Goal: Transaction & Acquisition: Purchase product/service

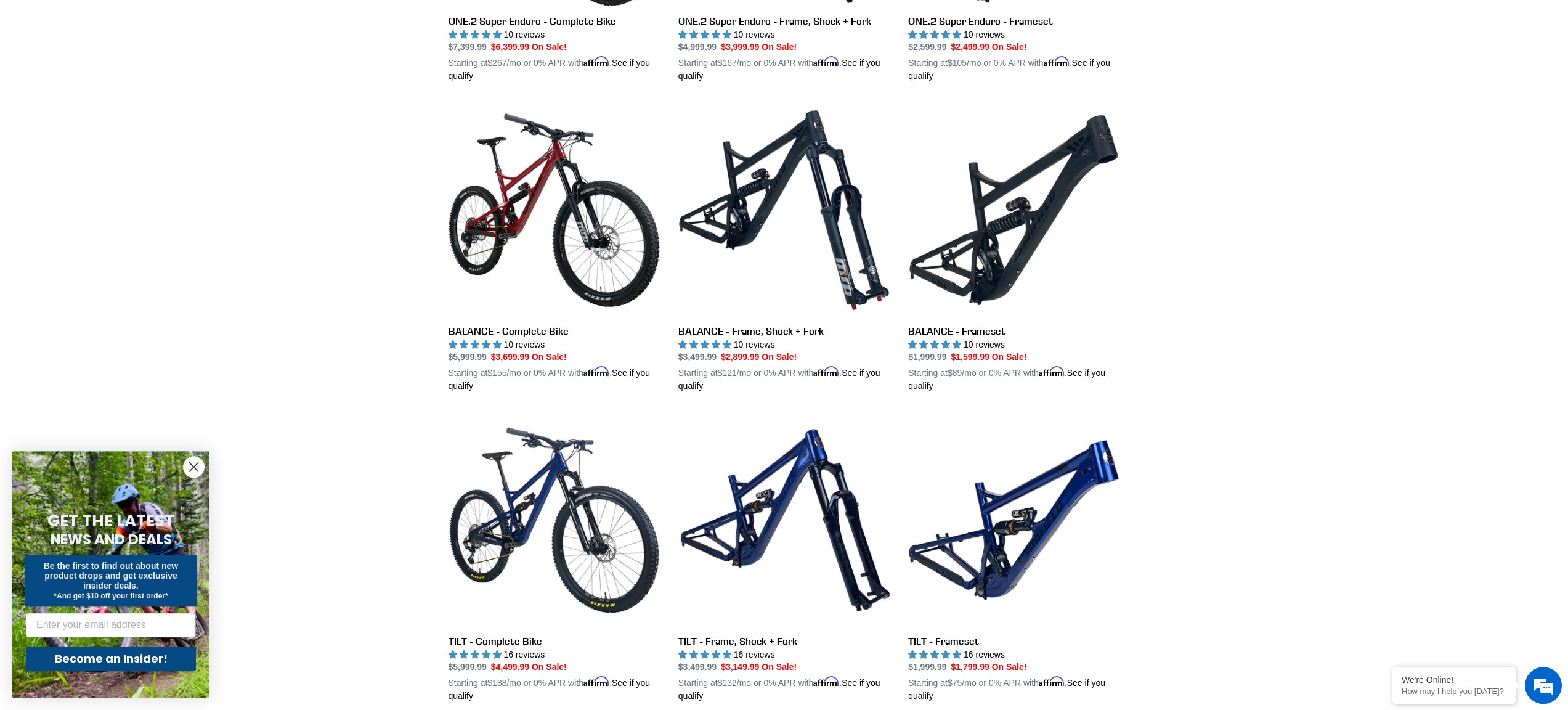
scroll to position [1252, 0]
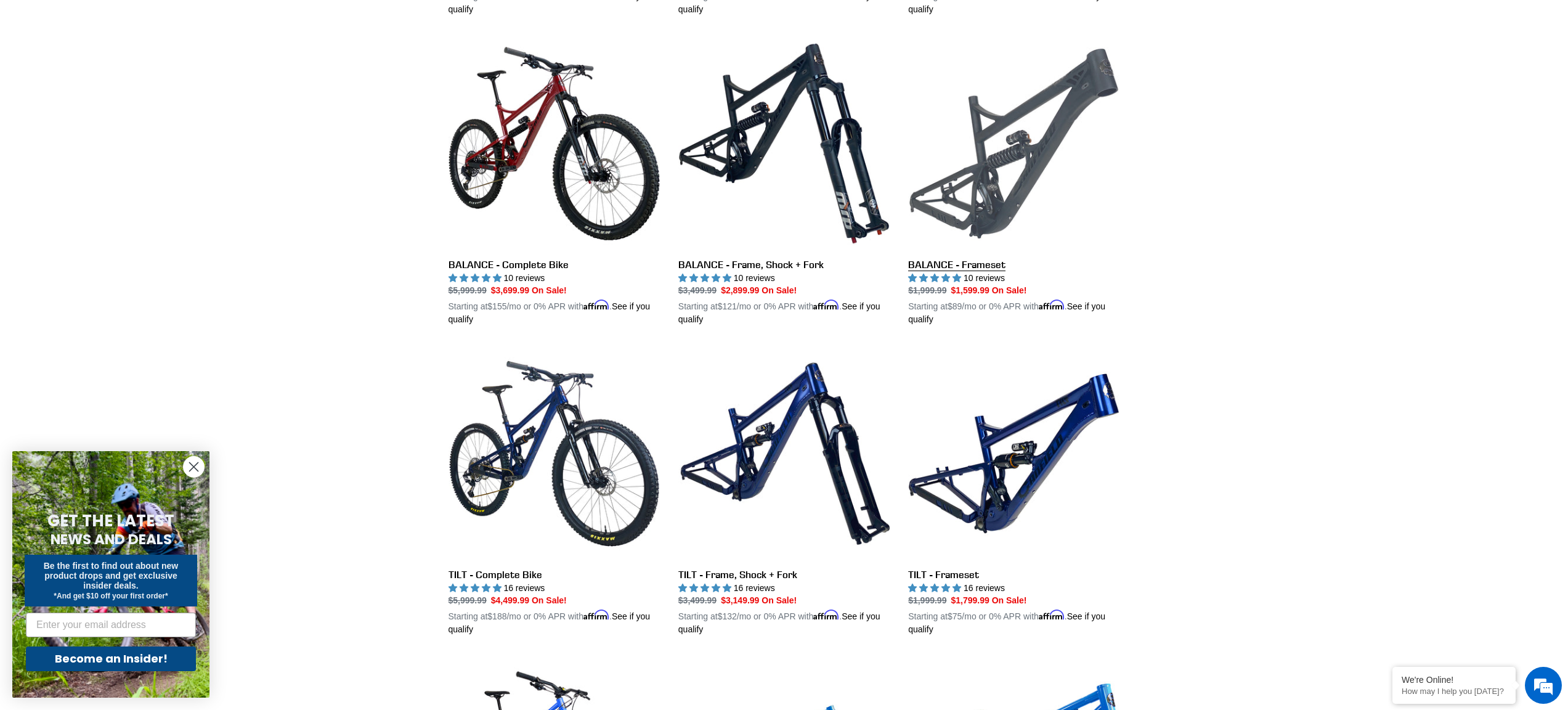
click at [985, 164] on link "BALANCE - Frameset" at bounding box center [1014, 182] width 211 height 288
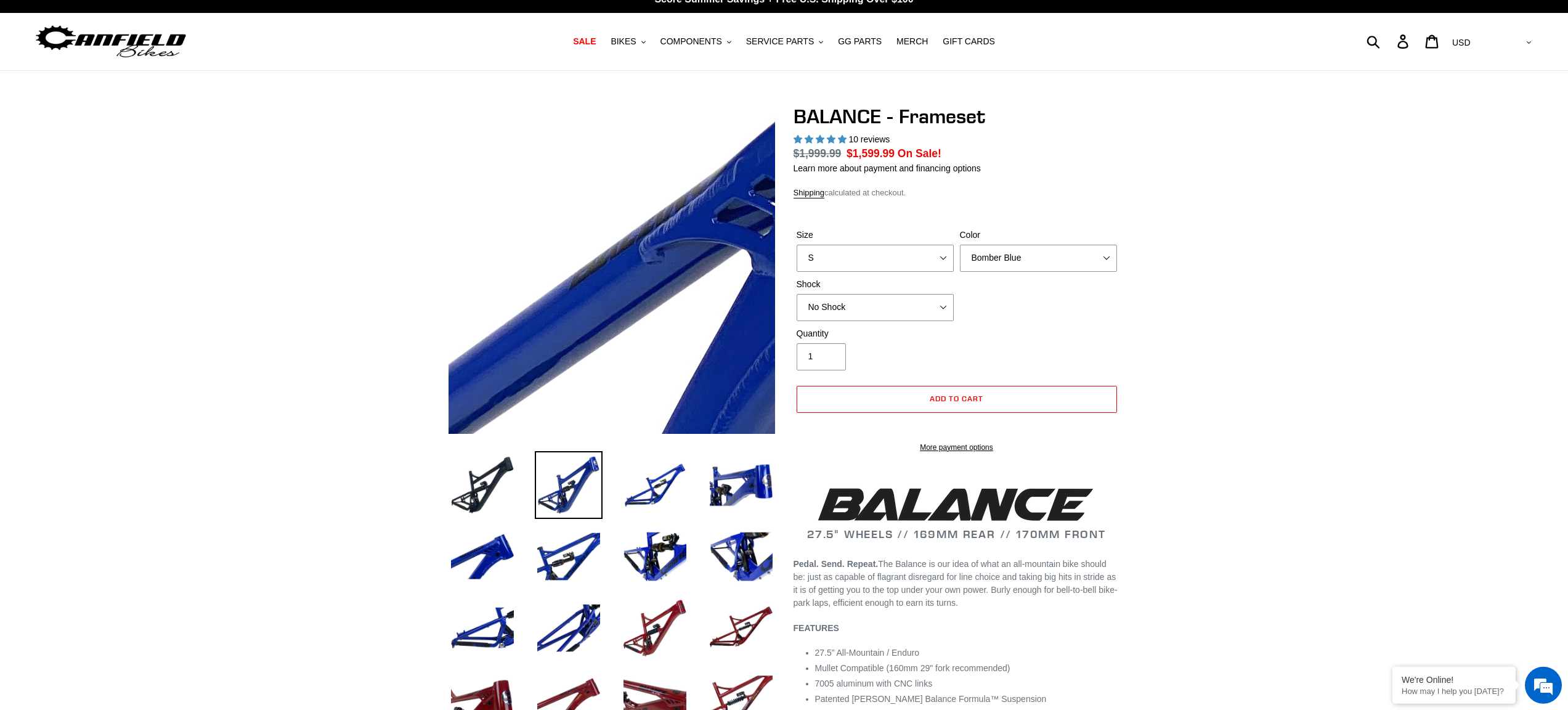
scroll to position [20, 0]
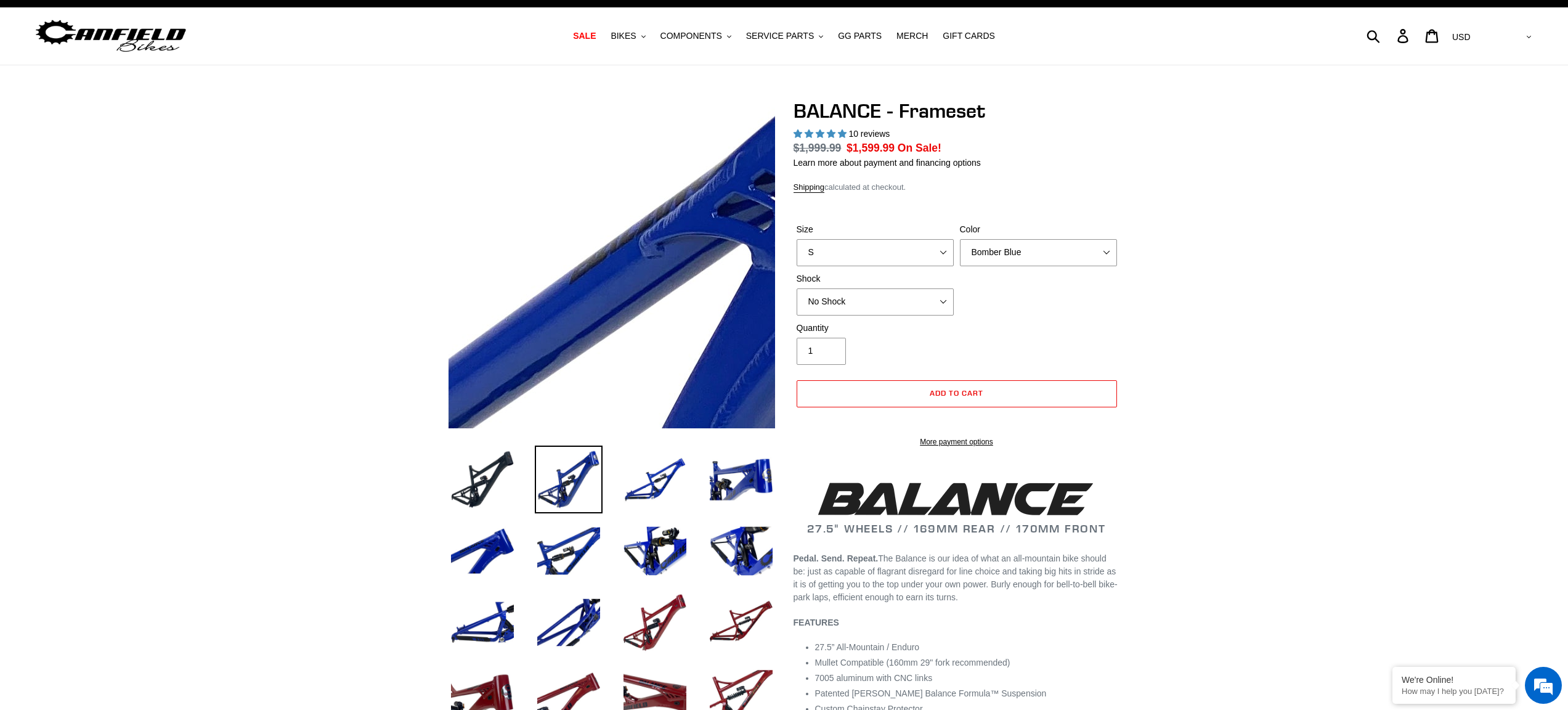
select select "highest-rating"
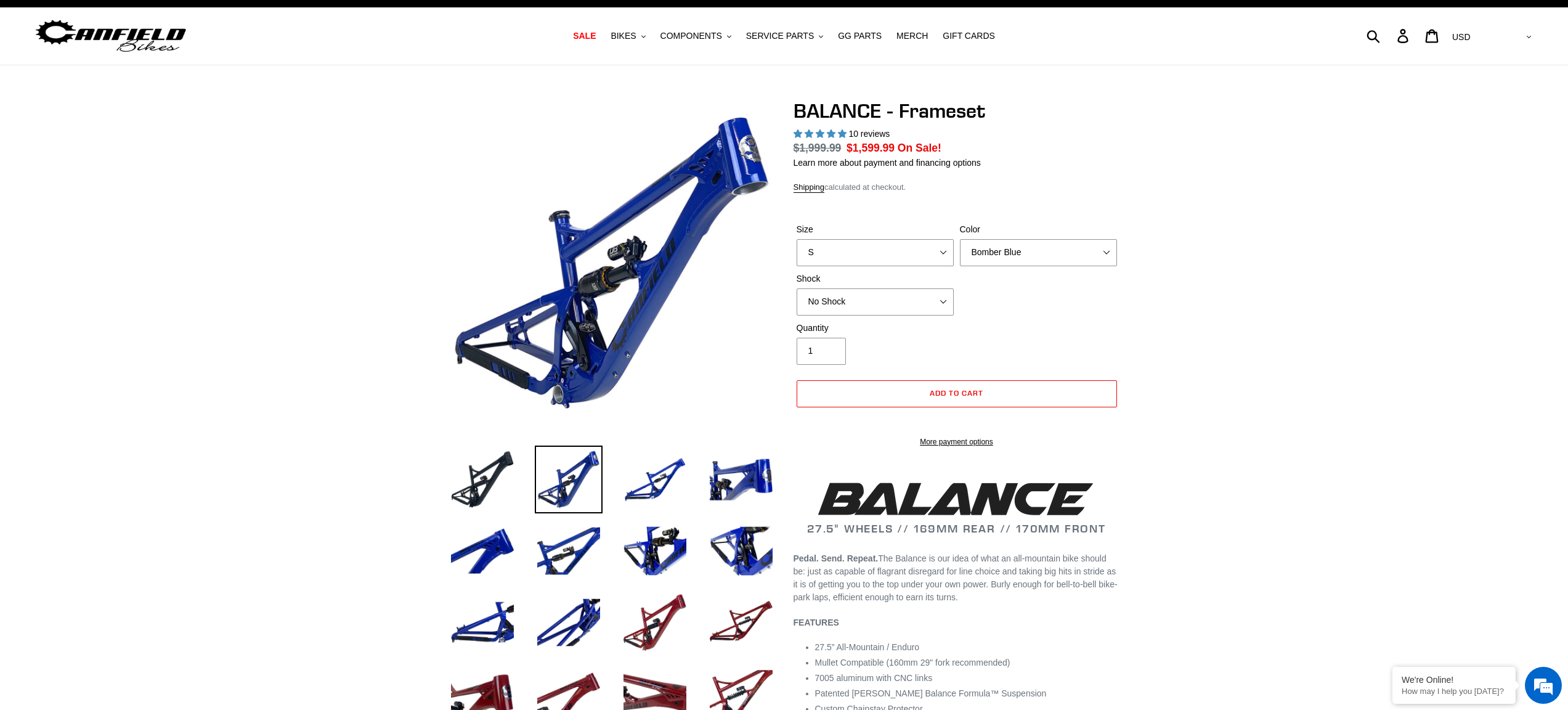
click at [913, 253] on div "Size S M L XL" at bounding box center [875, 245] width 163 height 43
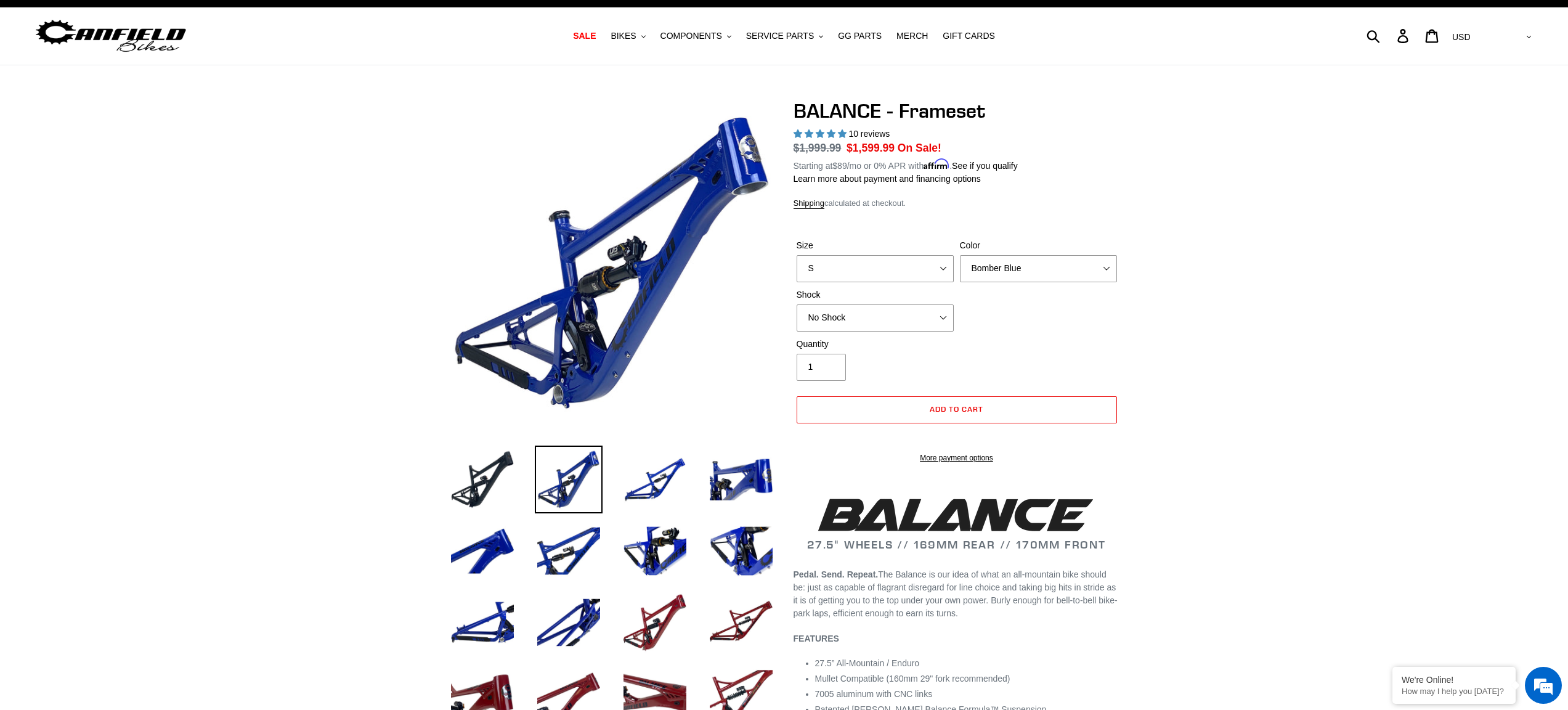
click at [913, 253] on div "Size S M L XL" at bounding box center [875, 261] width 163 height 43
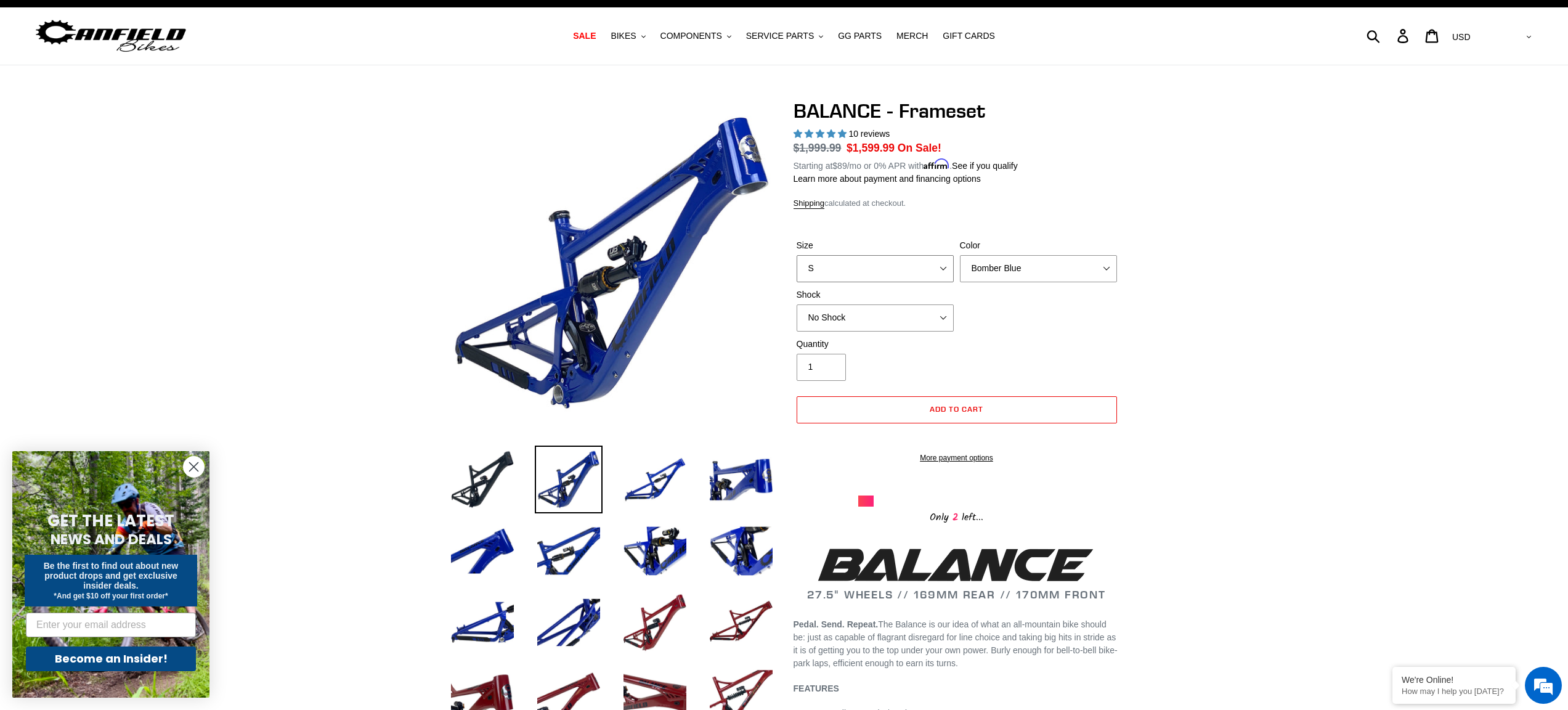
select select "L"
click option "L" at bounding box center [0, 0] width 0 height 0
select select "Stealth Black"
click option "Stealth Black" at bounding box center [0, 0] width 0 height 0
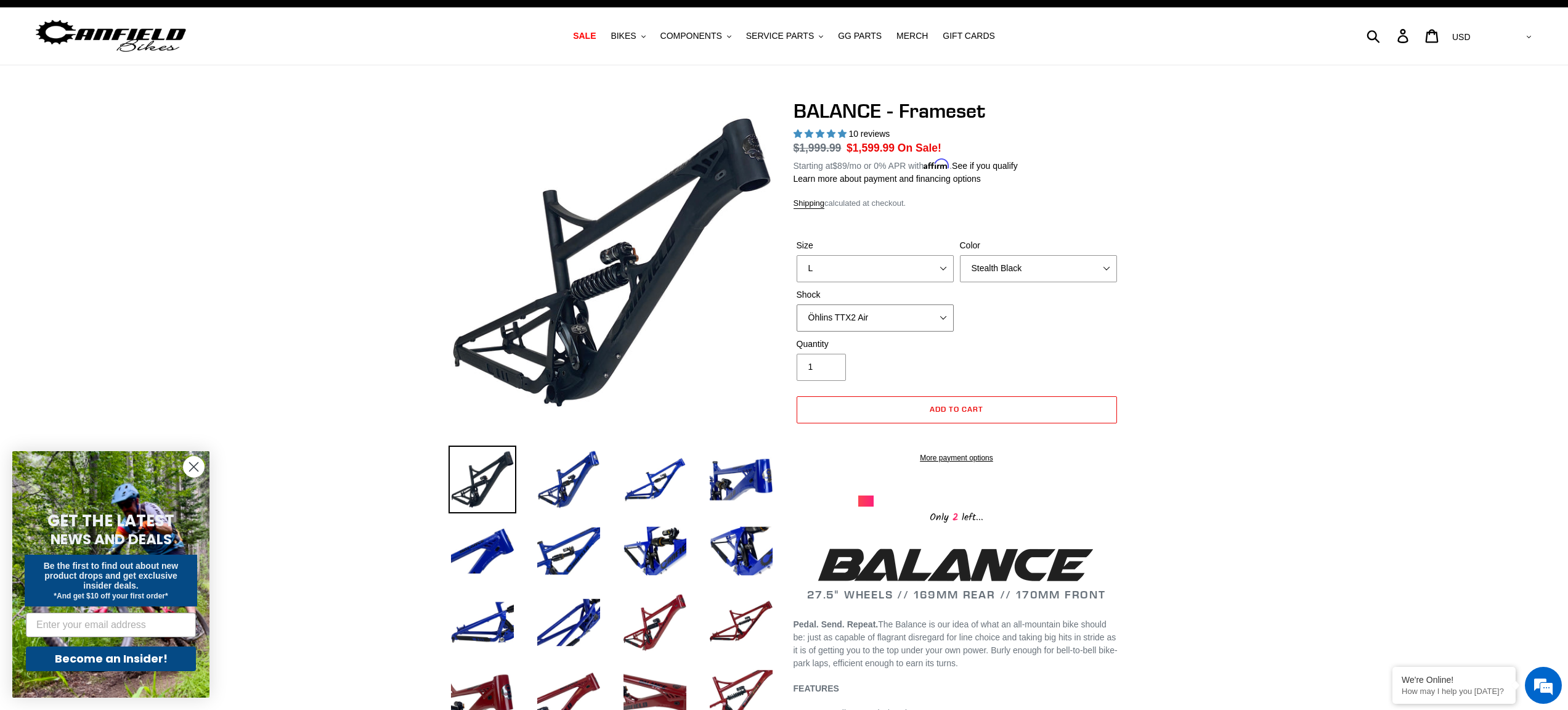
click option "Öhlins TTX2 Air" at bounding box center [0, 0] width 0 height 0
select select "Cane Creek Kitsuma Air"
click option "Cane Creek Kitsuma Air" at bounding box center [0, 0] width 0 height 0
click at [665, 479] on img at bounding box center [655, 479] width 68 height 68
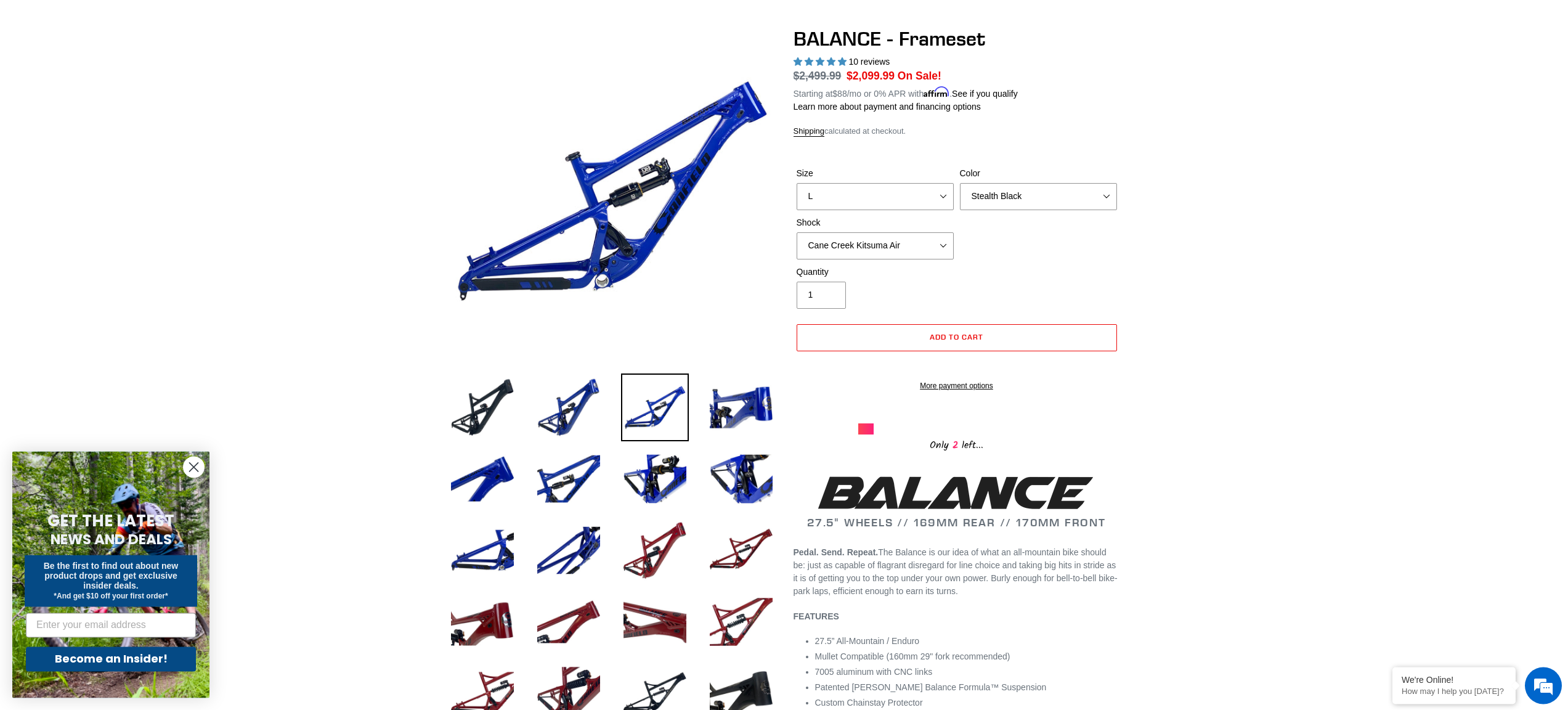
scroll to position [89, 0]
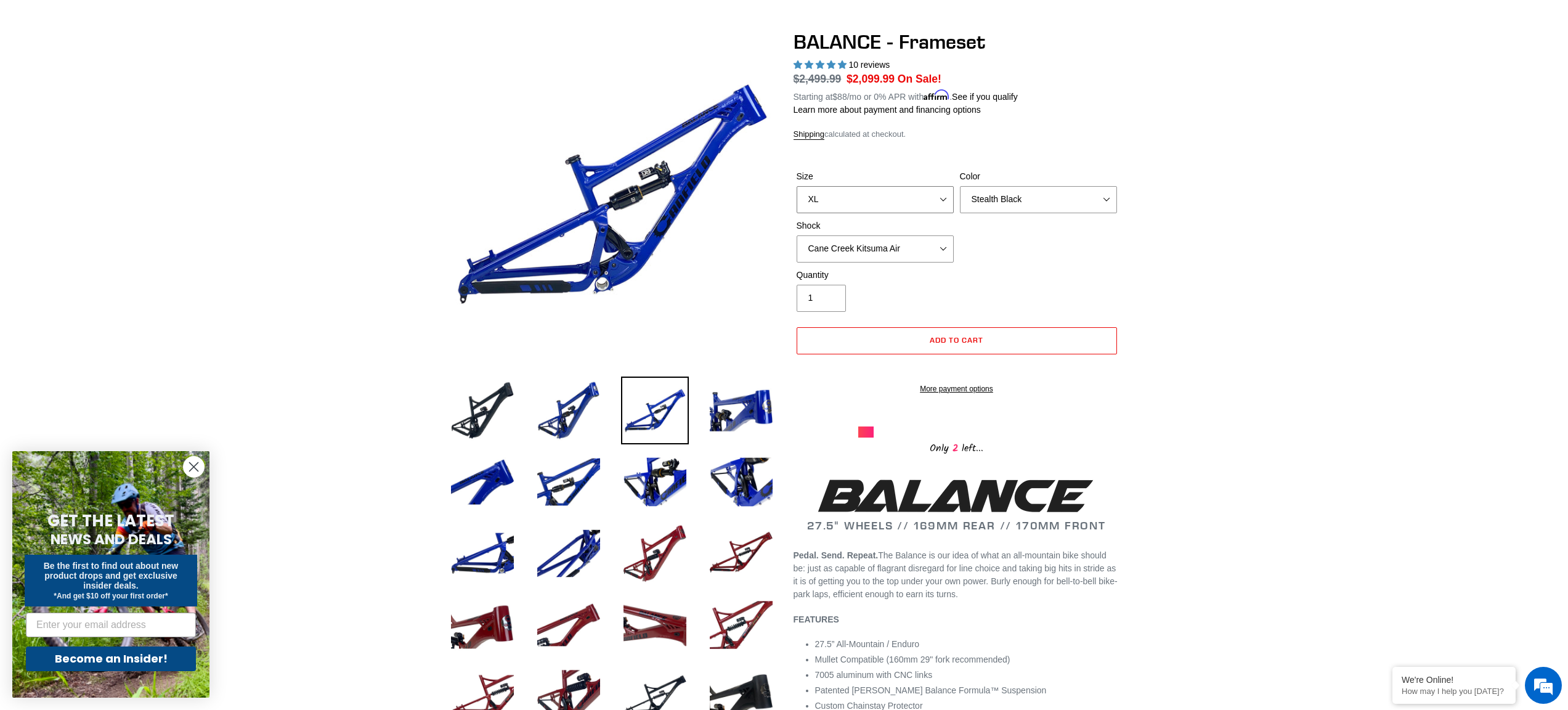
click option "XL" at bounding box center [0, 0] width 0 height 0
select select "L"
click option "L" at bounding box center [0, 0] width 0 height 0
click option "Goat's Blood" at bounding box center [0, 0] width 0 height 0
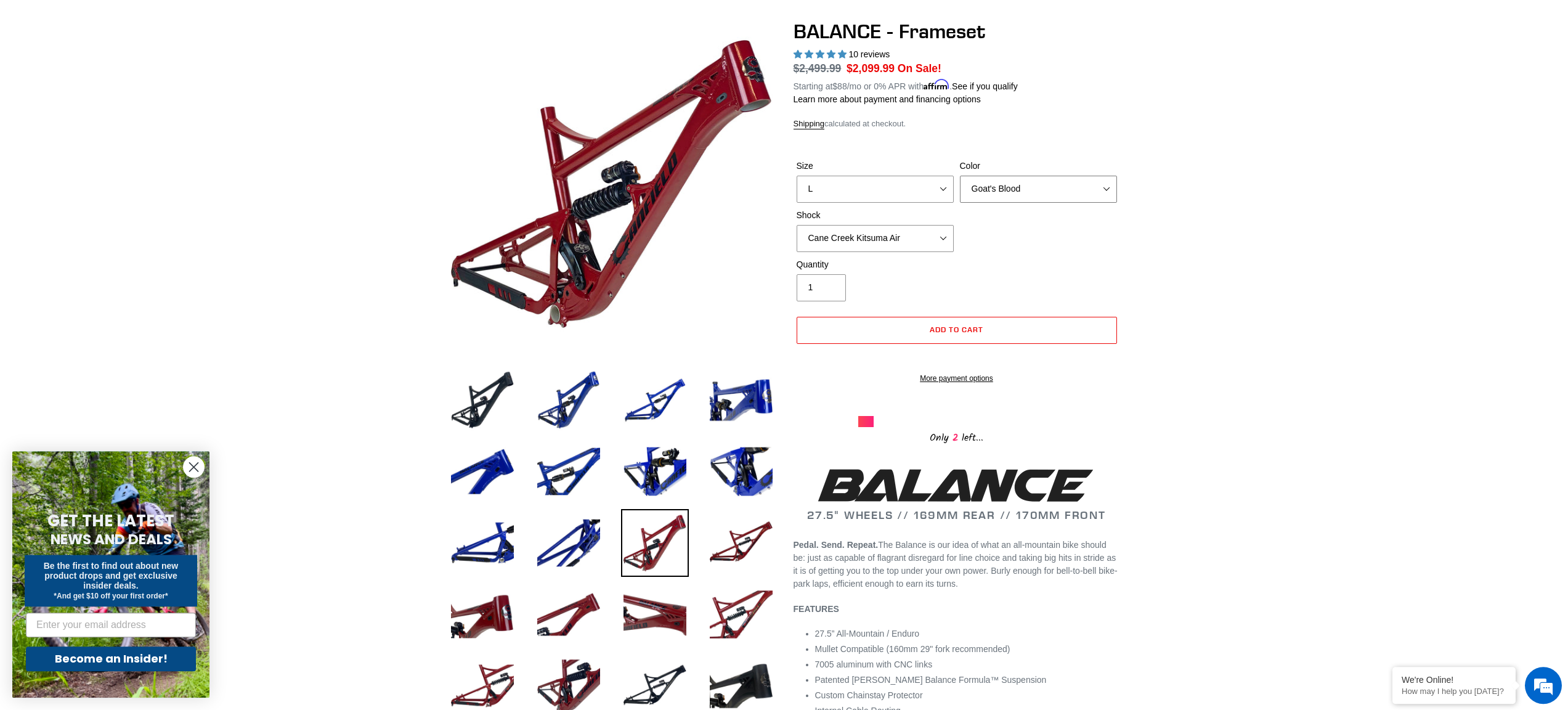
scroll to position [99, 0]
select select "Bomber Blue"
click option "Bomber Blue" at bounding box center [0, 0] width 0 height 0
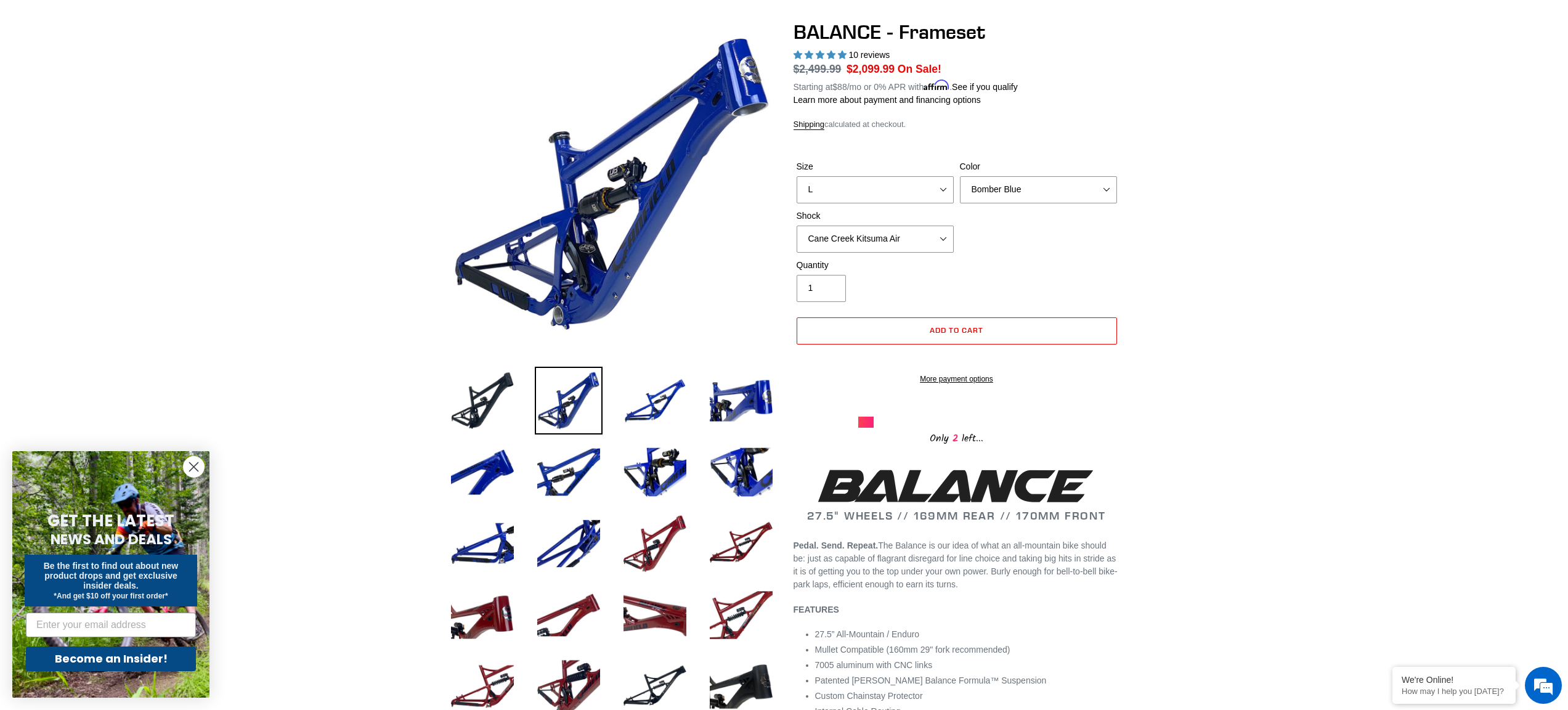
click at [1093, 276] on div "Quantity 1" at bounding box center [957, 283] width 327 height 49
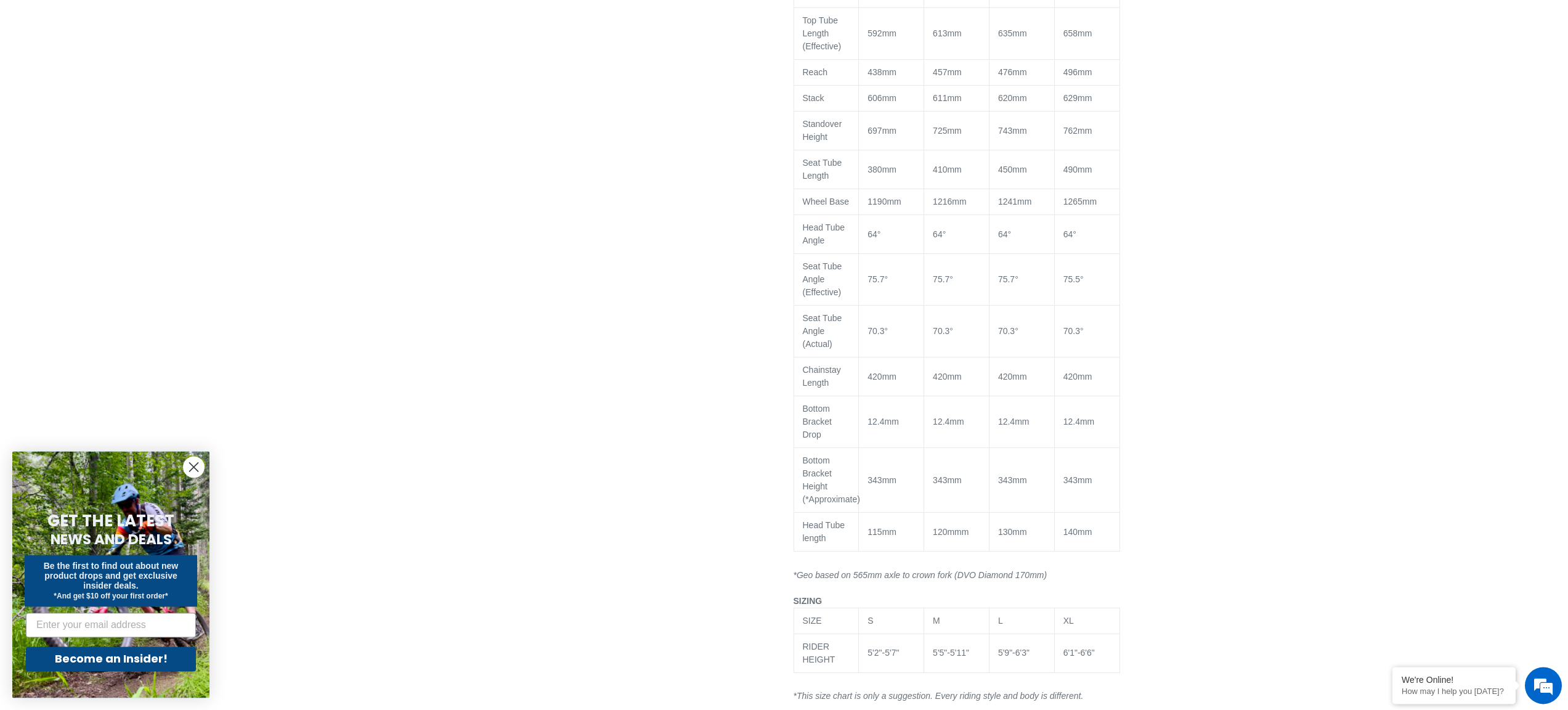
scroll to position [1252, 0]
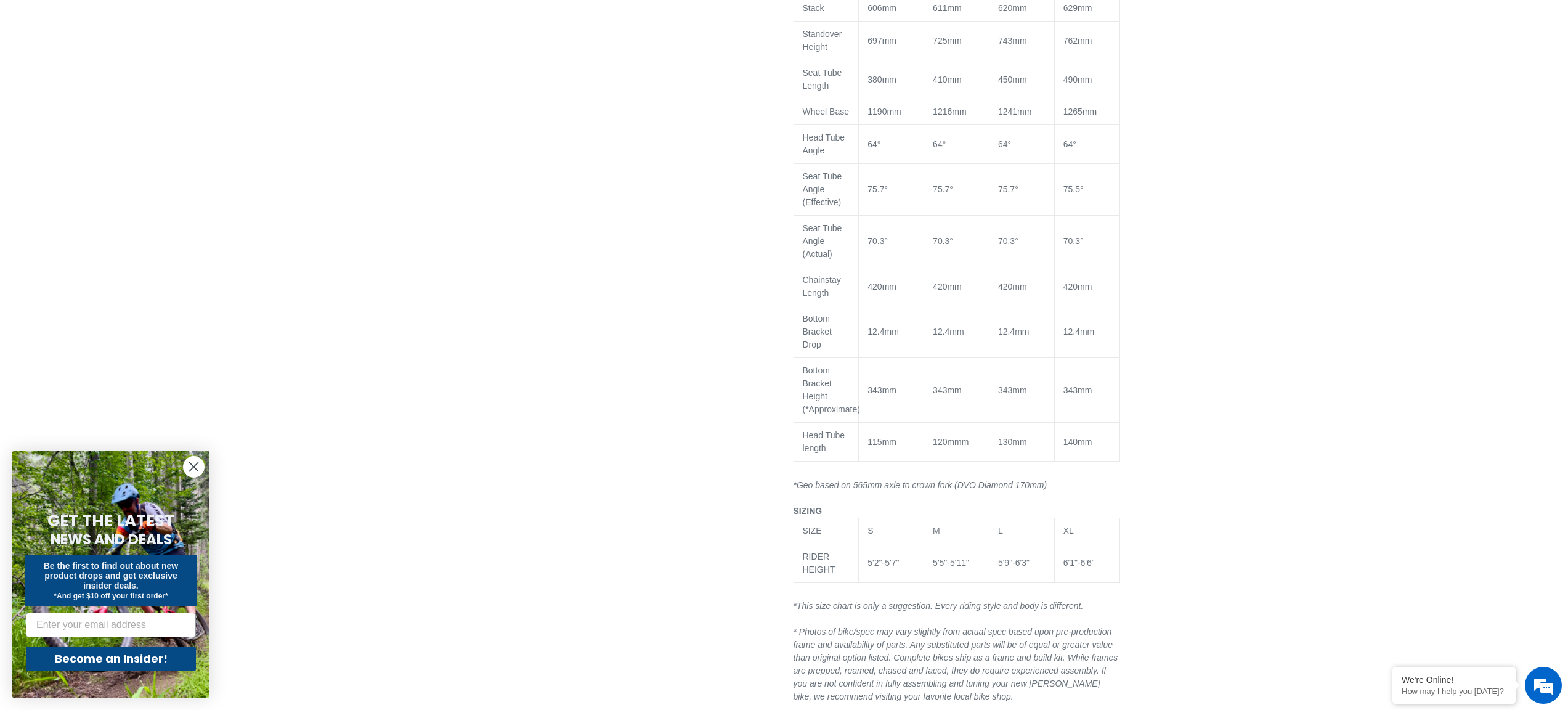
click at [195, 472] on circle "Close dialog" at bounding box center [194, 466] width 21 height 21
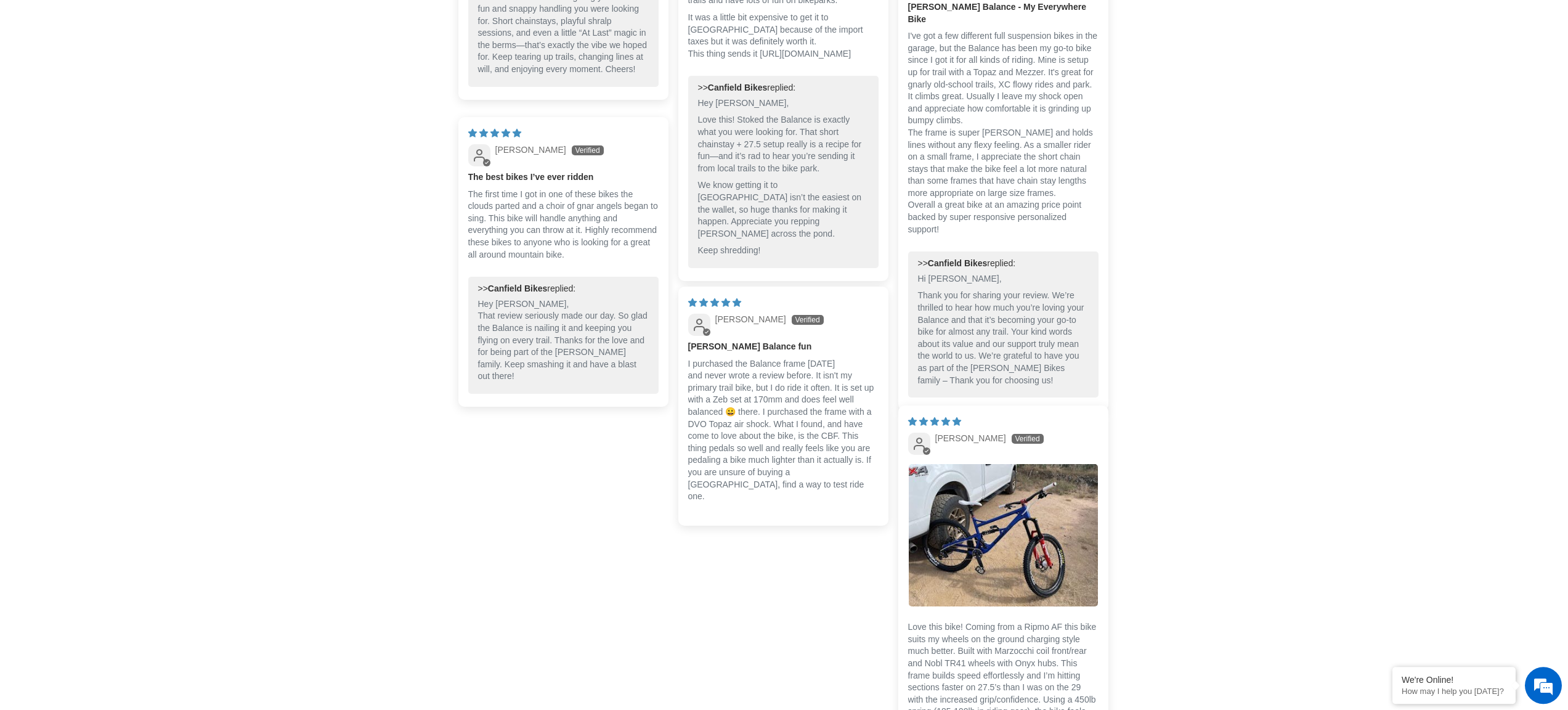
scroll to position [2898, 0]
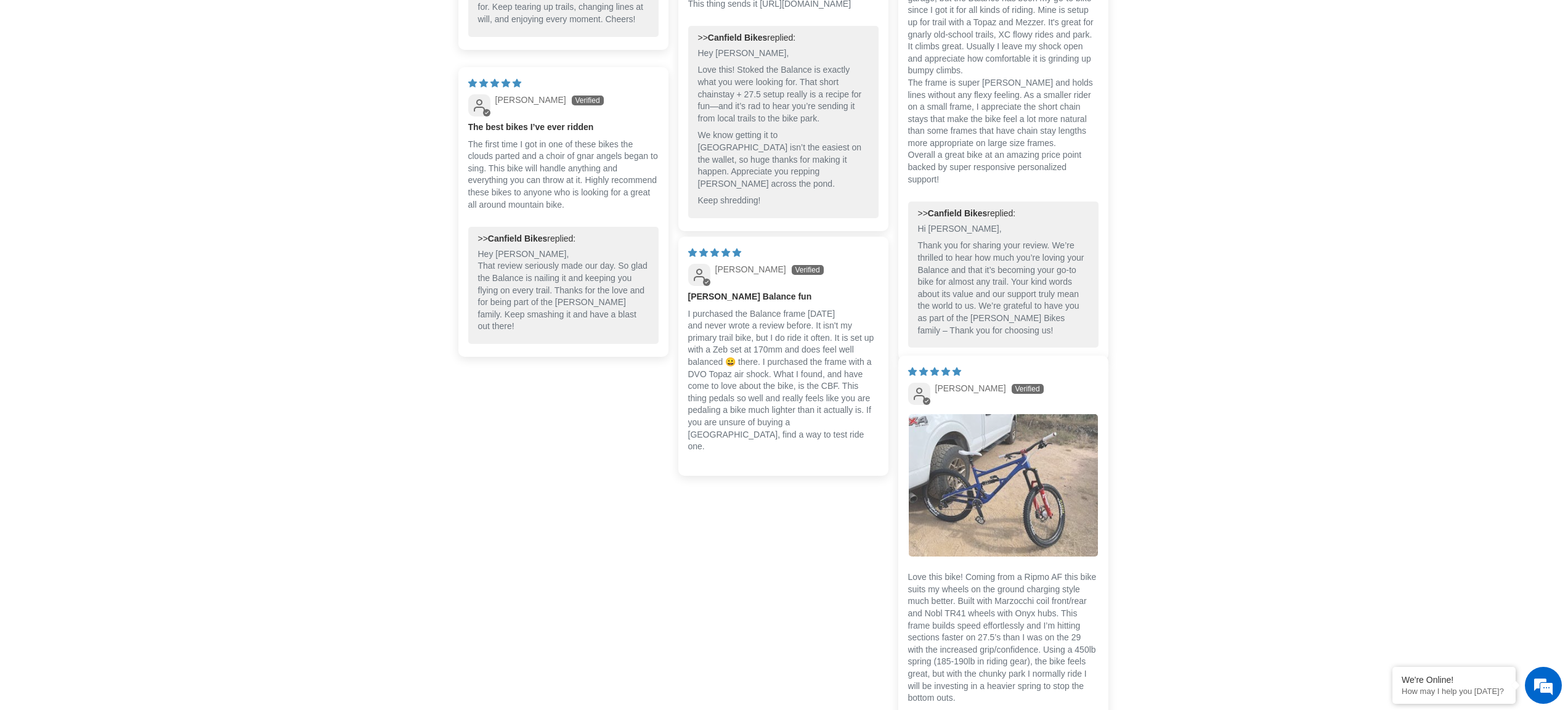
click at [973, 493] on img "Link to user picture 1" at bounding box center [1003, 485] width 190 height 142
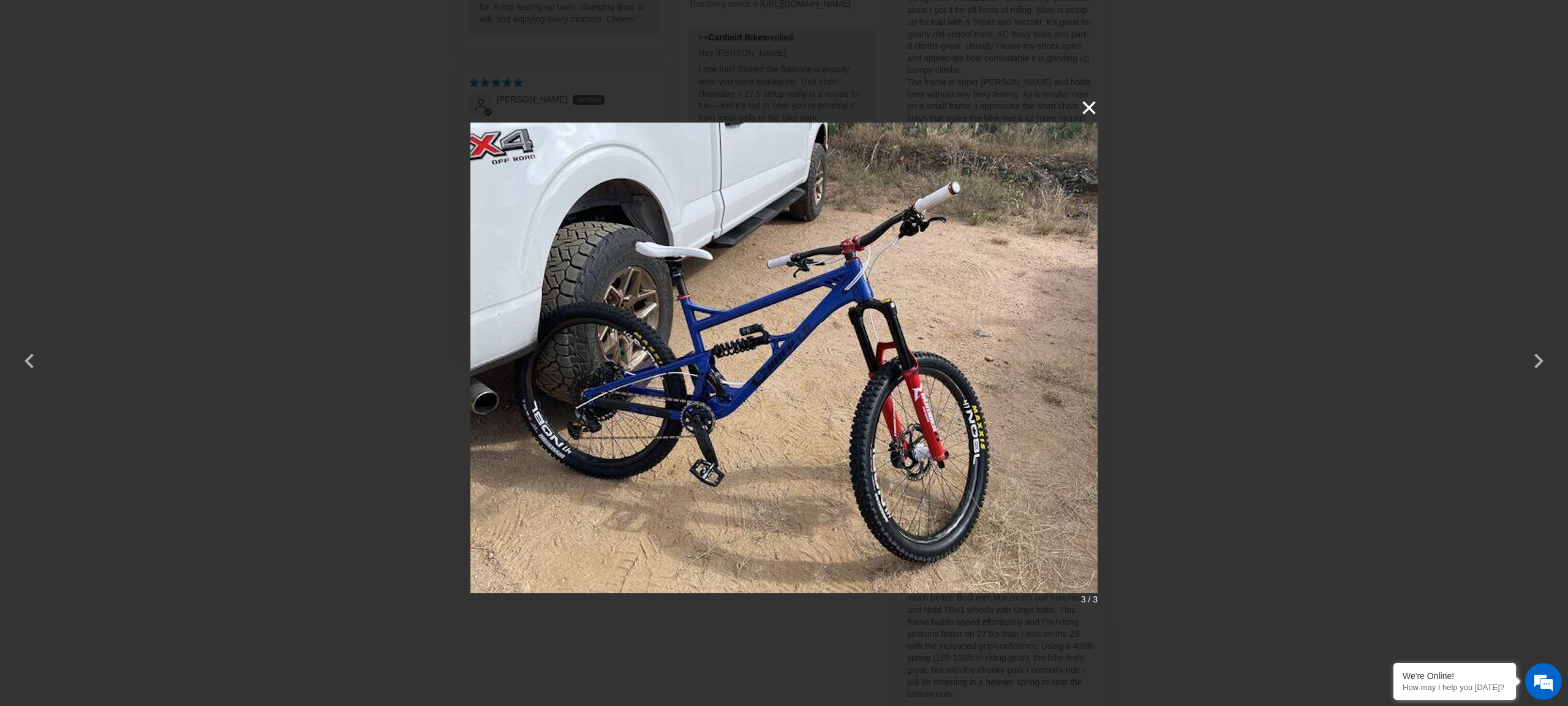
click at [1082, 106] on button "×" at bounding box center [1082, 108] width 29 height 29
click at [1082, 106] on div "× 3 / 3" at bounding box center [783, 353] width 627 height 519
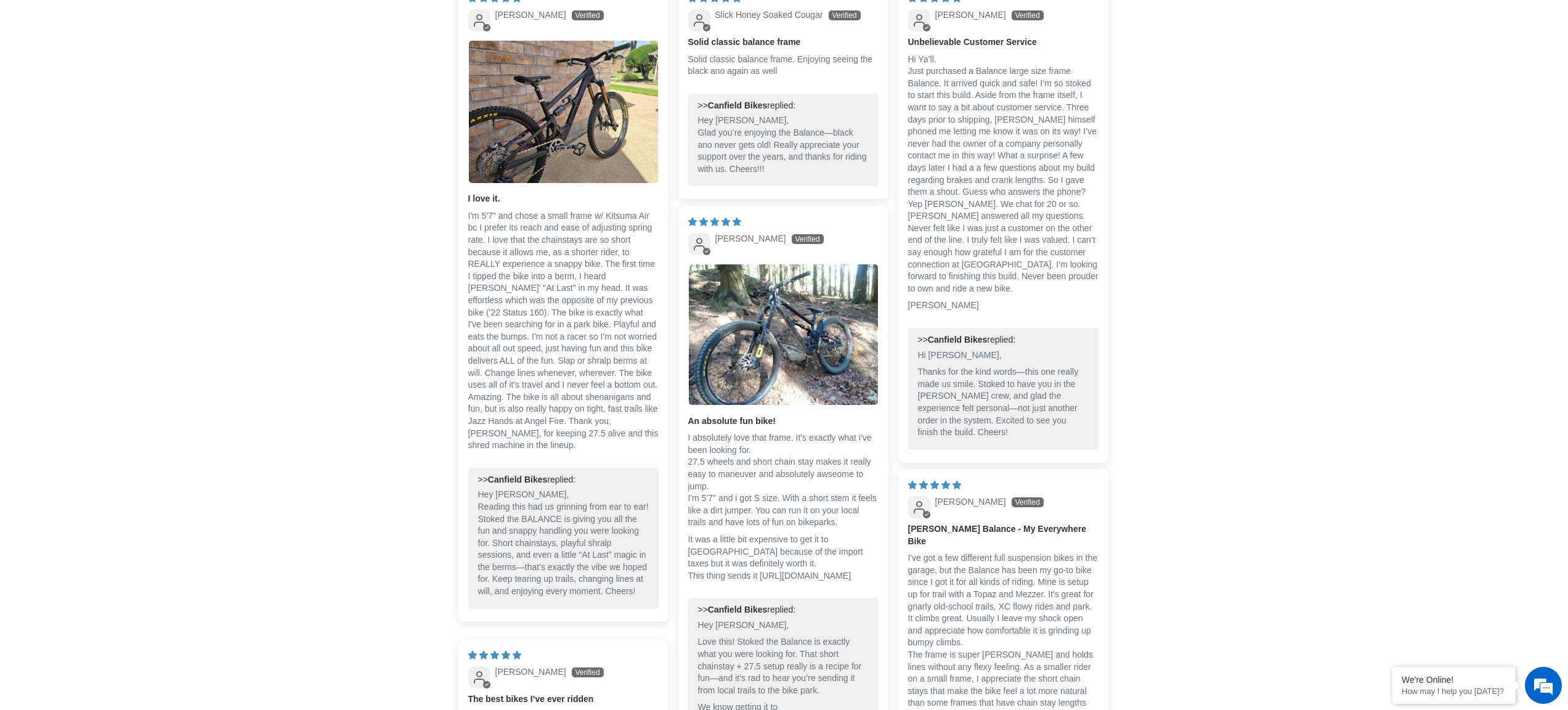
scroll to position [2277, 0]
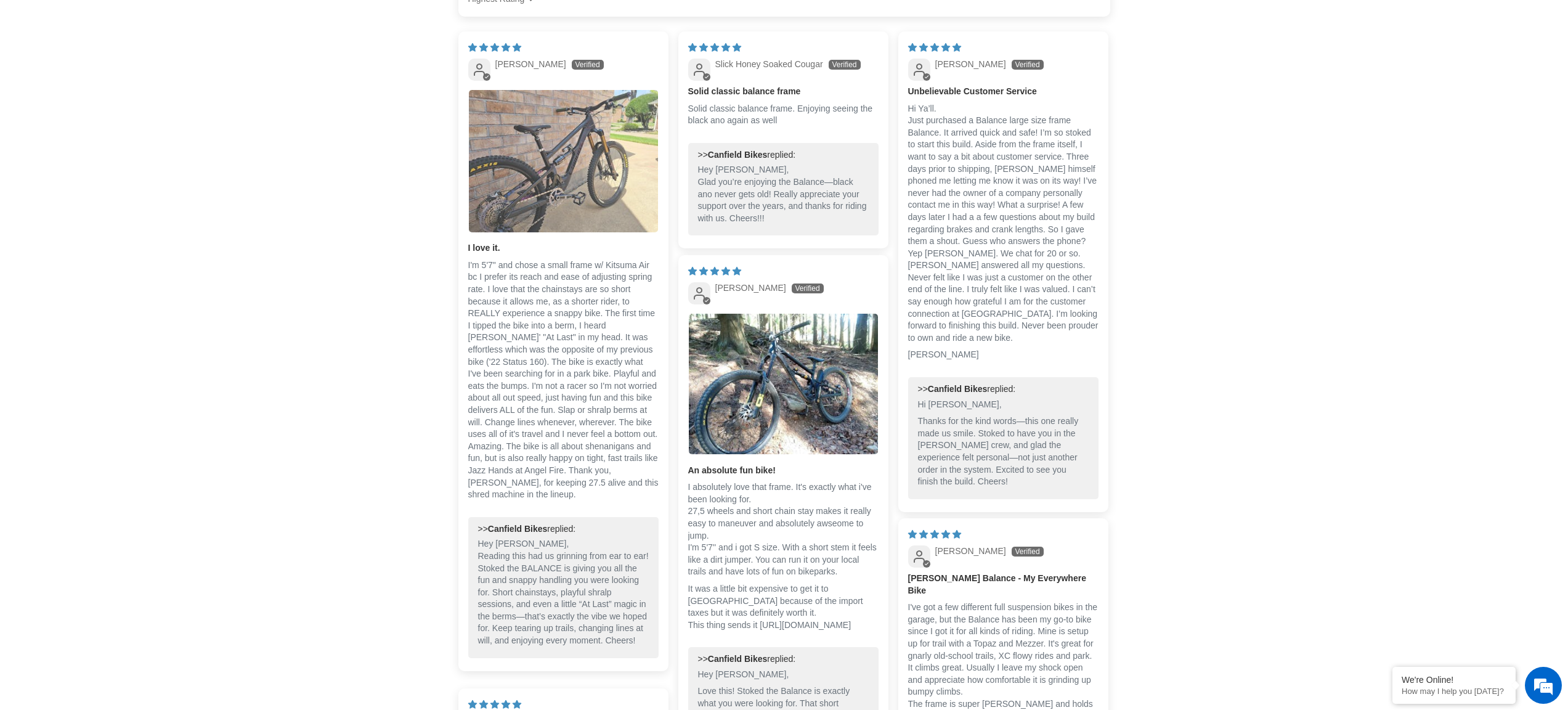
click at [551, 183] on img "Link to user picture 1" at bounding box center [564, 161] width 190 height 142
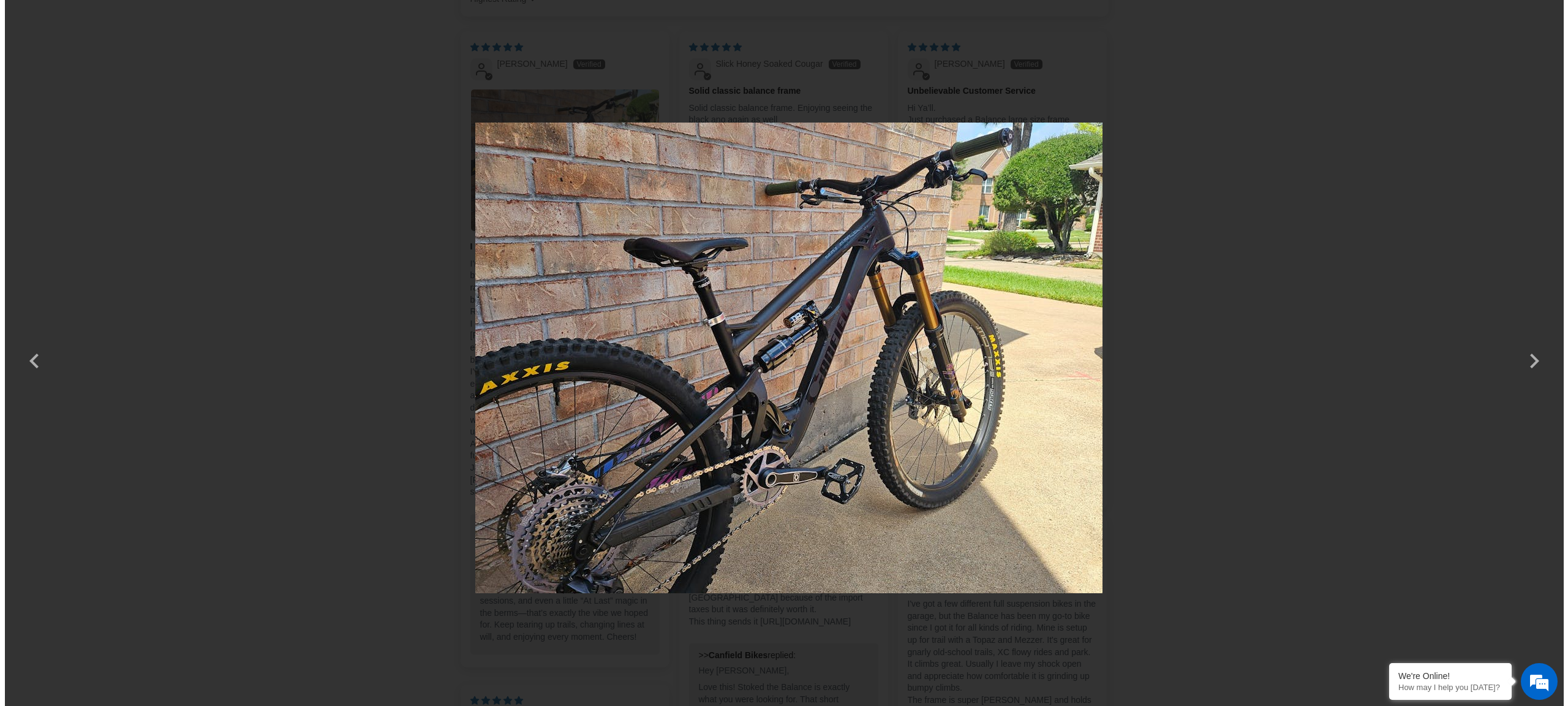
scroll to position [0, 0]
